Goal: Find specific page/section

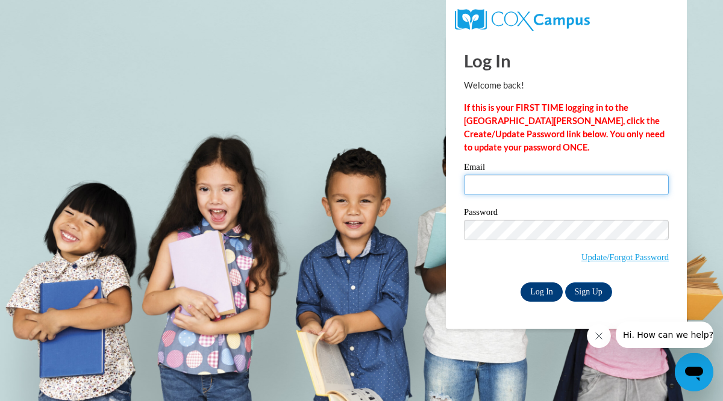
type input "pallavipkarandikar@gmail.com"
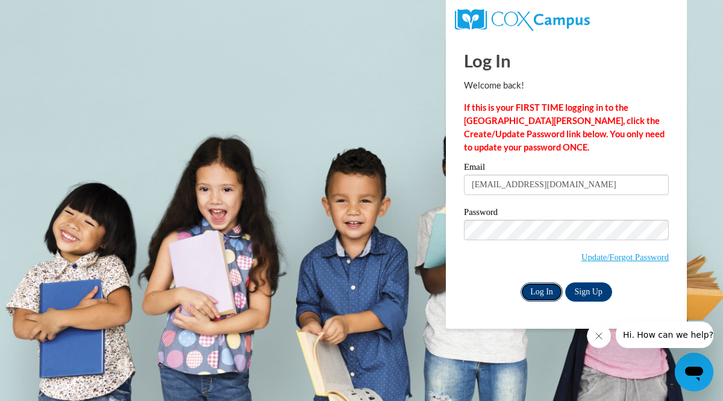
click at [541, 287] on input "Log In" at bounding box center [541, 291] width 42 height 19
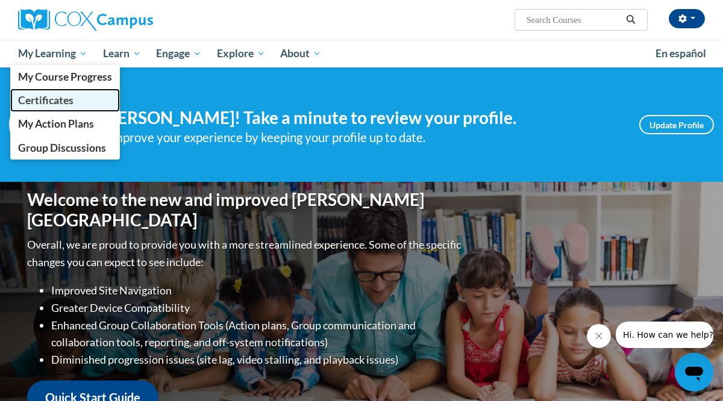
click at [49, 100] on span "Certificates" at bounding box center [45, 100] width 55 height 13
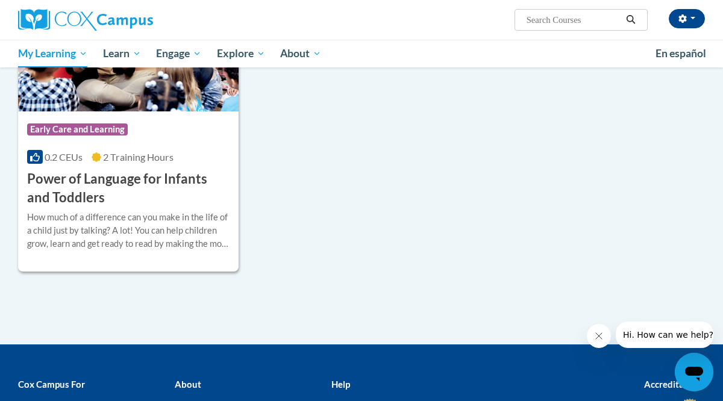
scroll to position [300, 0]
